Goal: Transaction & Acquisition: Purchase product/service

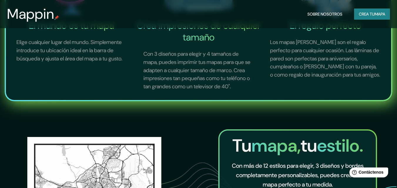
scroll to position [88, 0]
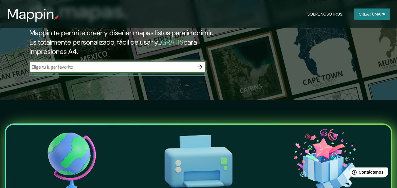
click at [139, 65] on input "text" at bounding box center [111, 67] width 164 height 7
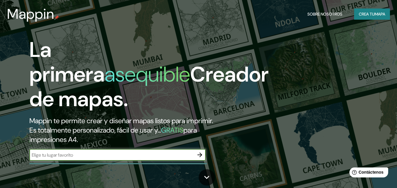
scroll to position [29, 0]
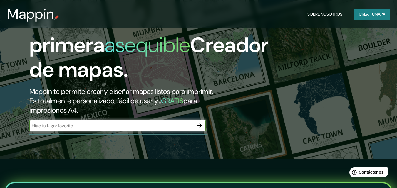
click at [125, 123] on input "text" at bounding box center [111, 125] width 164 height 7
type input "[GEOGRAPHIC_DATA]"
click at [367, 15] on font "Crea tu" at bounding box center [367, 13] width 16 height 5
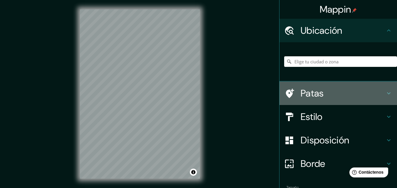
click at [309, 89] on font "Patas" at bounding box center [311, 93] width 23 height 12
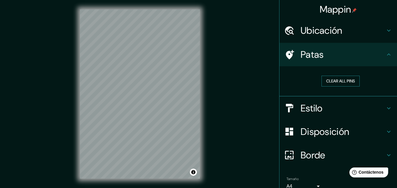
click at [331, 83] on button "Clear all pins" at bounding box center [340, 81] width 38 height 11
click at [319, 84] on font "Borrar todos los pines" at bounding box center [340, 81] width 49 height 5
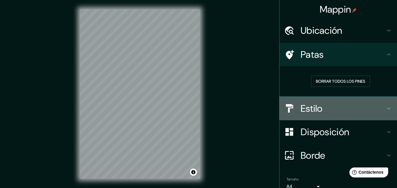
click at [300, 104] on font "Estilo" at bounding box center [311, 108] width 22 height 12
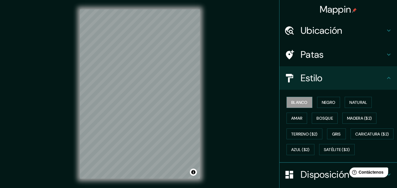
scroll to position [29, 0]
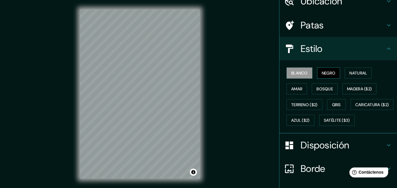
click at [324, 72] on font "Negro" at bounding box center [329, 72] width 14 height 5
click at [350, 75] on font "Natural" at bounding box center [358, 72] width 18 height 5
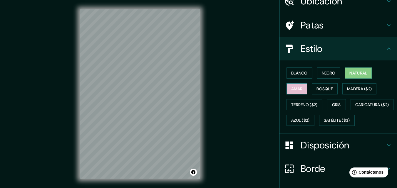
click at [300, 90] on button "Amar" at bounding box center [296, 88] width 21 height 11
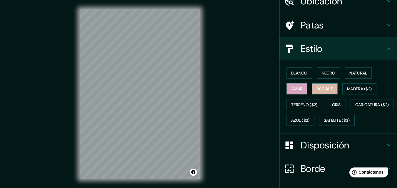
click at [332, 90] on button "Bosque" at bounding box center [325, 88] width 26 height 11
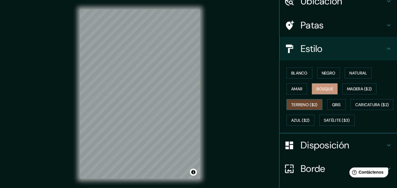
click at [307, 103] on font "Terreno ($2)" at bounding box center [304, 104] width 26 height 5
click at [332, 104] on font "Gris" at bounding box center [336, 104] width 9 height 5
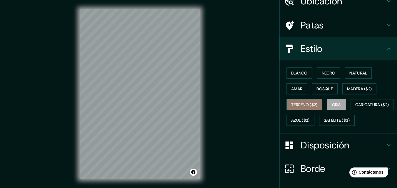
click at [302, 103] on font "Terreno ($2)" at bounding box center [304, 104] width 26 height 5
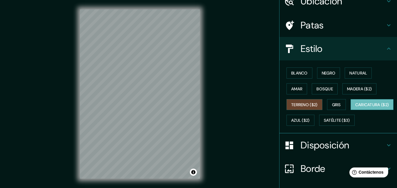
click at [355, 107] on font "Caricatura ($2)" at bounding box center [372, 104] width 34 height 5
click at [324, 123] on font "Satélite ($3)" at bounding box center [337, 120] width 26 height 5
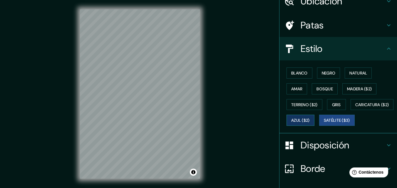
click at [309, 121] on font "Azul ($2)" at bounding box center [300, 120] width 18 height 5
click at [327, 87] on font "Bosque" at bounding box center [324, 88] width 16 height 5
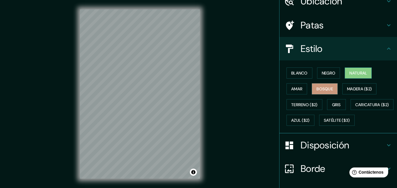
click at [351, 76] on font "Natural" at bounding box center [358, 72] width 18 height 5
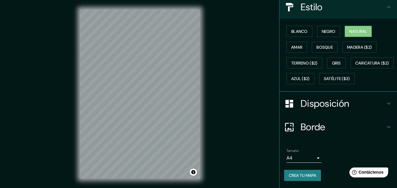
click at [344, 105] on font "Disposición" at bounding box center [324, 103] width 48 height 12
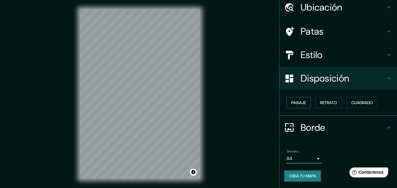
scroll to position [23, 0]
click at [326, 103] on font "Retrato" at bounding box center [328, 102] width 17 height 5
click at [301, 105] on font "Paisaje" at bounding box center [298, 102] width 15 height 5
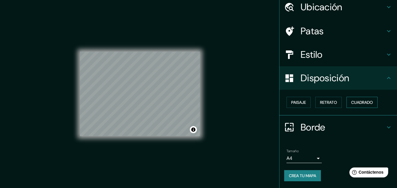
click at [352, 105] on font "Cuadrado" at bounding box center [362, 102] width 22 height 5
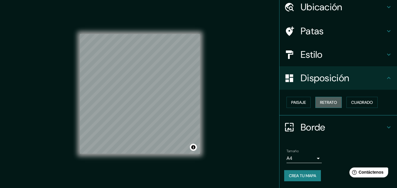
click at [329, 103] on font "Retrato" at bounding box center [328, 102] width 17 height 5
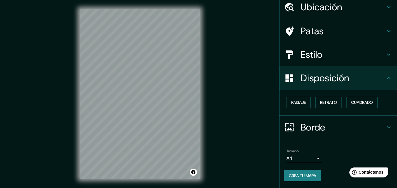
click at [322, 126] on h4 "Borde" at bounding box center [342, 128] width 85 height 12
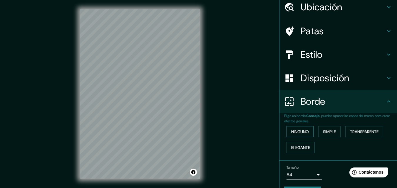
click at [303, 134] on font "Ninguno" at bounding box center [300, 131] width 18 height 5
click at [327, 132] on font "Simple" at bounding box center [329, 131] width 13 height 5
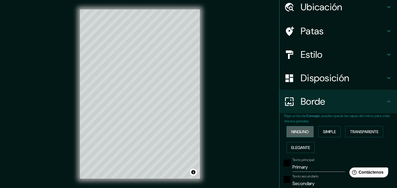
click at [299, 129] on font "Ninguno" at bounding box center [300, 131] width 18 height 5
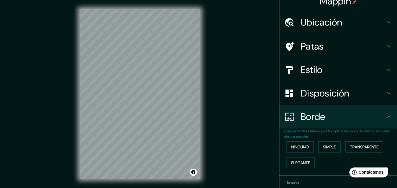
scroll to position [0, 0]
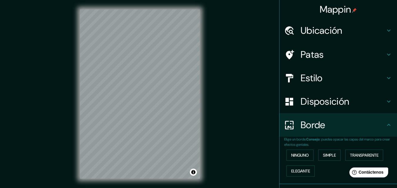
click at [319, 56] on h4 "Patas" at bounding box center [342, 55] width 85 height 12
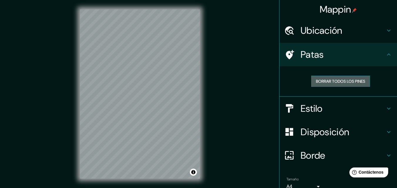
click at [330, 82] on font "Borrar todos los pines" at bounding box center [340, 81] width 49 height 5
click at [318, 107] on font "Estilo" at bounding box center [311, 108] width 22 height 12
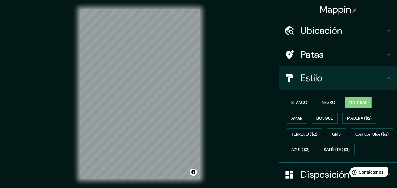
click at [317, 84] on font "Estilo" at bounding box center [311, 78] width 22 height 12
click at [375, 80] on h4 "Estilo" at bounding box center [342, 78] width 85 height 12
click at [391, 78] on div "Estilo" at bounding box center [337, 77] width 117 height 23
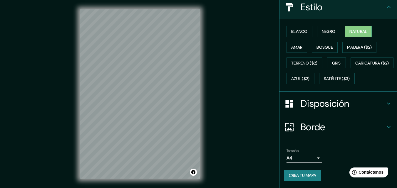
click at [345, 101] on font "Disposición" at bounding box center [324, 103] width 48 height 12
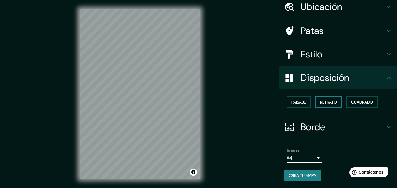
scroll to position [23, 0]
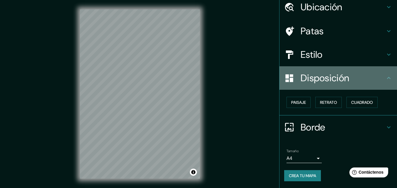
click at [354, 78] on h4 "Disposición" at bounding box center [342, 78] width 85 height 12
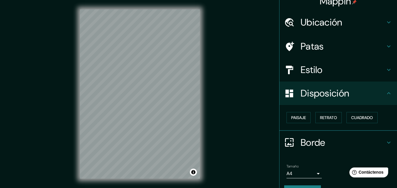
scroll to position [0, 0]
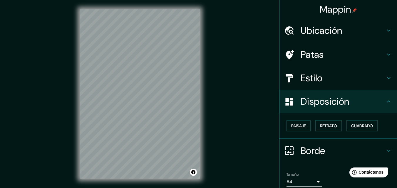
click at [356, 86] on div "Estilo" at bounding box center [337, 77] width 117 height 23
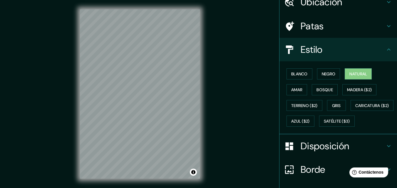
scroll to position [28, 0]
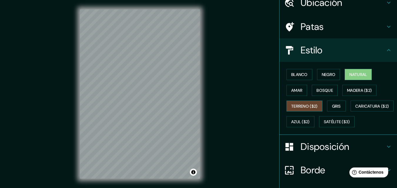
click at [291, 108] on font "Terreno ($2)" at bounding box center [304, 106] width 26 height 5
click at [332, 105] on font "Gris" at bounding box center [336, 106] width 9 height 5
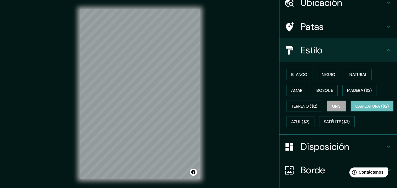
click at [355, 109] on font "Caricatura ($2)" at bounding box center [372, 106] width 34 height 5
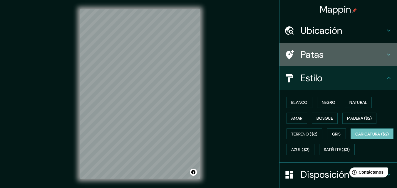
click at [311, 59] on font "Patas" at bounding box center [311, 54] width 23 height 12
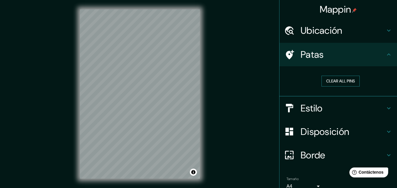
click at [323, 84] on button "Clear all pins" at bounding box center [340, 81] width 38 height 11
click at [325, 76] on button "Clear all pins" at bounding box center [340, 81] width 38 height 11
click at [327, 81] on button "Clear all pins" at bounding box center [340, 81] width 38 height 11
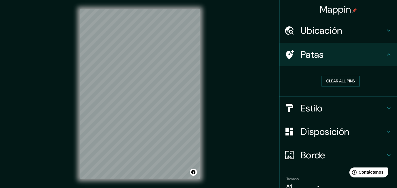
click at [318, 106] on font "Estilo" at bounding box center [311, 108] width 22 height 12
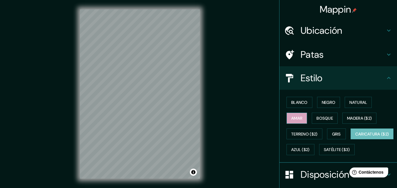
click at [298, 113] on button "Amar" at bounding box center [296, 118] width 21 height 11
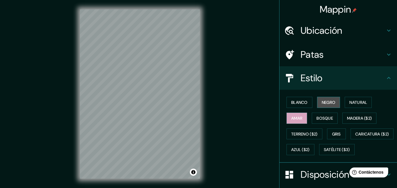
click at [328, 102] on font "Negro" at bounding box center [329, 102] width 14 height 5
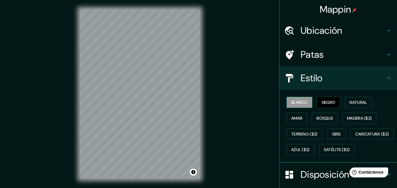
click at [298, 102] on font "Blanco" at bounding box center [299, 102] width 16 height 5
click at [322, 102] on font "Negro" at bounding box center [329, 102] width 14 height 5
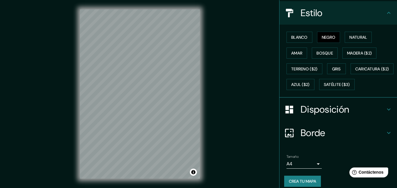
scroll to position [87, 0]
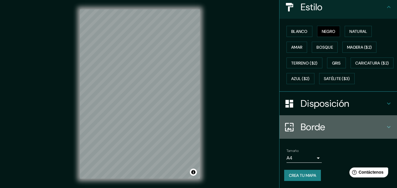
click at [304, 121] on font "Borde" at bounding box center [312, 127] width 25 height 12
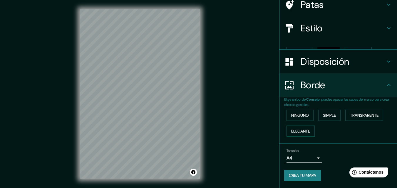
scroll to position [40, 0]
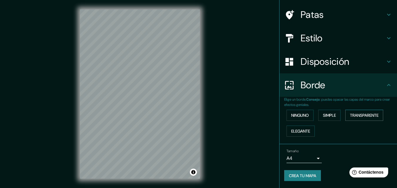
click at [354, 115] on font "Transparente" at bounding box center [364, 115] width 28 height 5
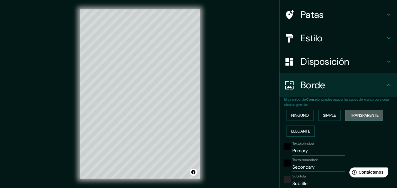
click at [354, 115] on font "Transparente" at bounding box center [364, 115] width 28 height 5
type input "196"
type input "33"
click at [312, 127] on div "Ninguno Simple Transparente Elegante" at bounding box center [340, 123] width 113 height 32
click at [308, 129] on button "Elegante" at bounding box center [300, 131] width 28 height 11
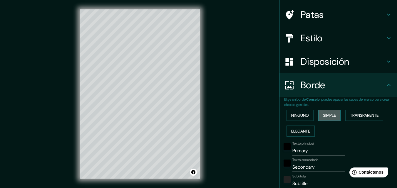
click at [337, 114] on button "Simple" at bounding box center [329, 115] width 22 height 11
click at [360, 90] on h4 "Borde" at bounding box center [342, 85] width 85 height 12
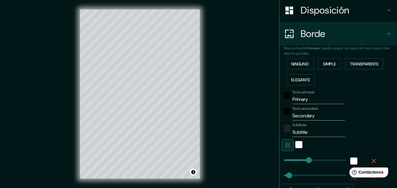
scroll to position [99, 0]
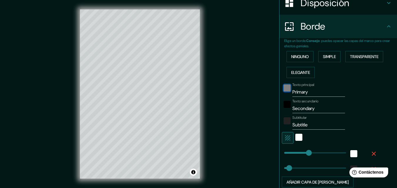
click at [285, 88] on div "negro" at bounding box center [286, 88] width 7 height 7
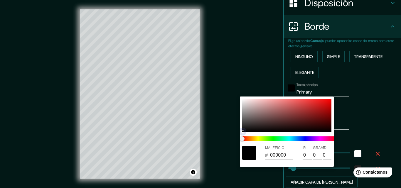
type input "163"
type input "33"
type input "9A2D2D"
type input "154"
type input "45"
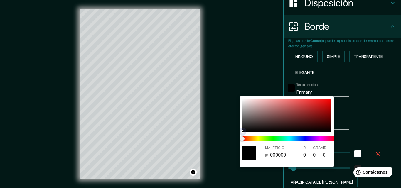
type input "45"
type input "163"
type input "33"
type input "9A2323"
type input "35"
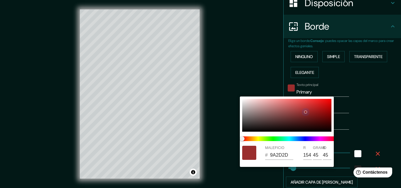
type input "35"
type input "163"
type input "33"
type input "9A2121"
type input "33"
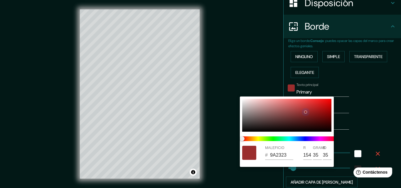
type input "33"
type input "163"
type input "33"
type input "9A1E1E"
type input "30"
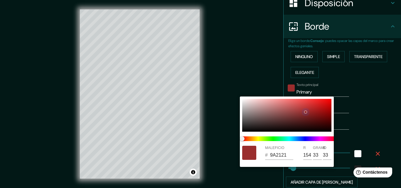
type input "30"
type input "163"
type input "33"
type input "9C1A1A"
type input "156"
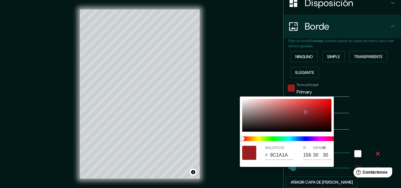
type input "26"
type input "163"
type input "33"
type input "A11616"
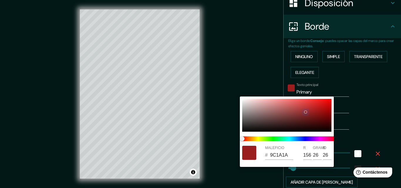
type input "161"
type input "22"
type input "163"
type input "33"
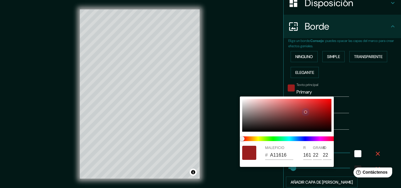
type input "A31414"
type input "163"
type input "20"
type input "163"
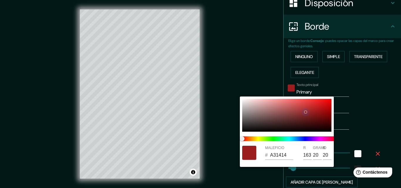
type input "33"
type input "A51111"
type input "165"
type input "17"
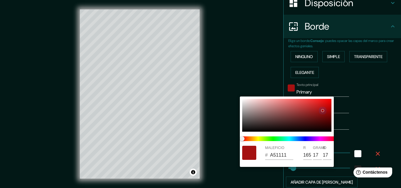
type input "163"
type input "33"
type input "A51010"
type input "16"
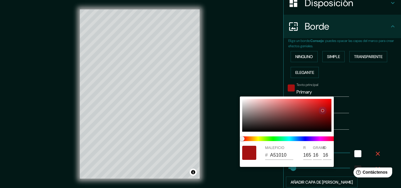
type input "163"
type input "33"
type input "A50F0F"
type input "15"
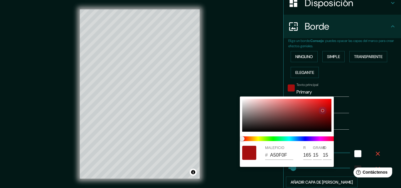
drag, startPoint x: 305, startPoint y: 112, endPoint x: 322, endPoint y: 111, distance: 16.8
click at [323, 110] on div at bounding box center [286, 115] width 89 height 33
type input "163"
type input "33"
type input "A51010"
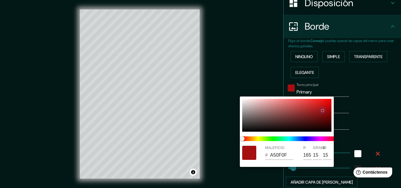
type input "16"
drag, startPoint x: 381, startPoint y: 116, endPoint x: 329, endPoint y: 115, distance: 52.3
click at [381, 116] on div at bounding box center [200, 94] width 401 height 188
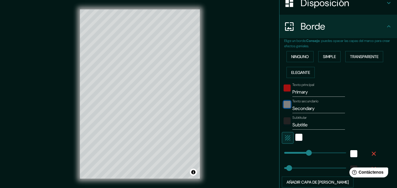
click at [283, 106] on div "negro" at bounding box center [286, 104] width 7 height 7
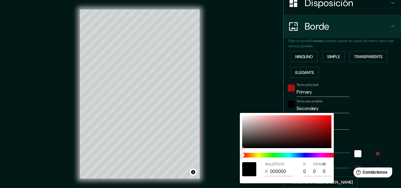
click at [370, 112] on div at bounding box center [200, 94] width 401 height 188
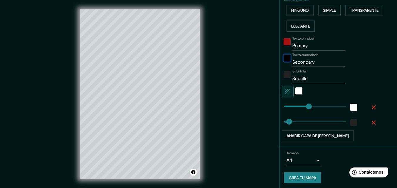
scroll to position [147, 0]
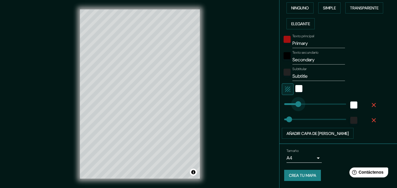
type input "0"
drag, startPoint x: 307, startPoint y: 105, endPoint x: 244, endPoint y: 105, distance: 62.8
type input "33"
type input "408"
drag, startPoint x: 327, startPoint y: 104, endPoint x: 372, endPoint y: 104, distance: 45.2
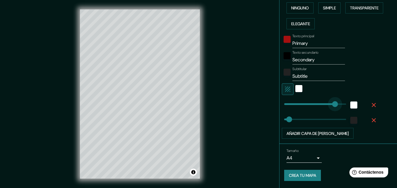
type input "33"
type input "0"
drag, startPoint x: 340, startPoint y: 107, endPoint x: 250, endPoint y: 103, distance: 89.7
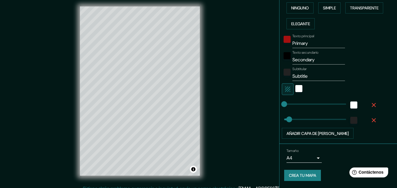
scroll to position [0, 0]
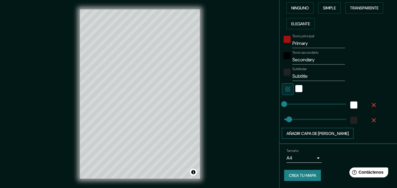
click at [292, 134] on font "Añadir capa de [PERSON_NAME]" at bounding box center [317, 133] width 62 height 5
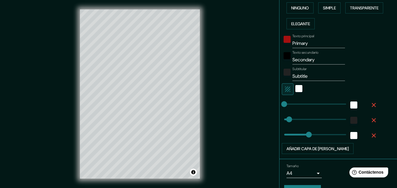
scroll to position [59, 0]
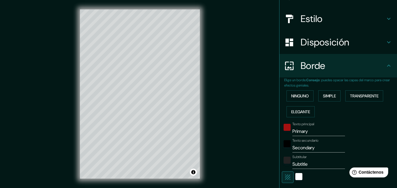
click at [311, 35] on div "Disposición" at bounding box center [337, 42] width 117 height 23
type input "33"
type input "163"
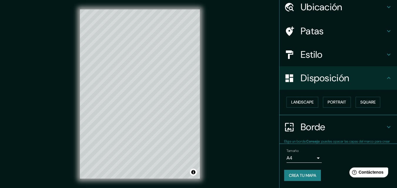
scroll to position [23, 0]
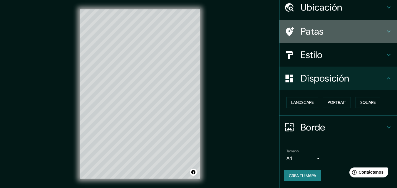
click at [311, 20] on div "Patas" at bounding box center [337, 31] width 117 height 23
type input "33"
type input "163"
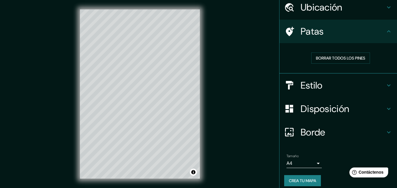
click at [312, 81] on font "Estilo" at bounding box center [311, 85] width 22 height 12
type input "33"
type input "163"
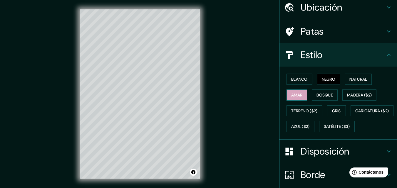
click at [295, 97] on font "Amar" at bounding box center [296, 94] width 11 height 5
click at [312, 96] on button "Bosque" at bounding box center [325, 95] width 26 height 11
click at [329, 80] on font "Negro" at bounding box center [329, 79] width 14 height 5
